Goal: Navigation & Orientation: Find specific page/section

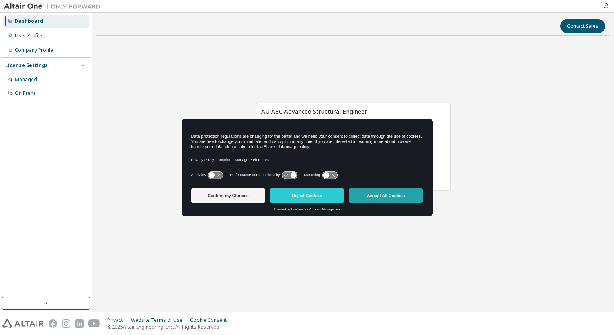
click at [374, 196] on button "Accept All Cookies" at bounding box center [386, 195] width 74 height 14
